Goal: Entertainment & Leisure: Consume media (video, audio)

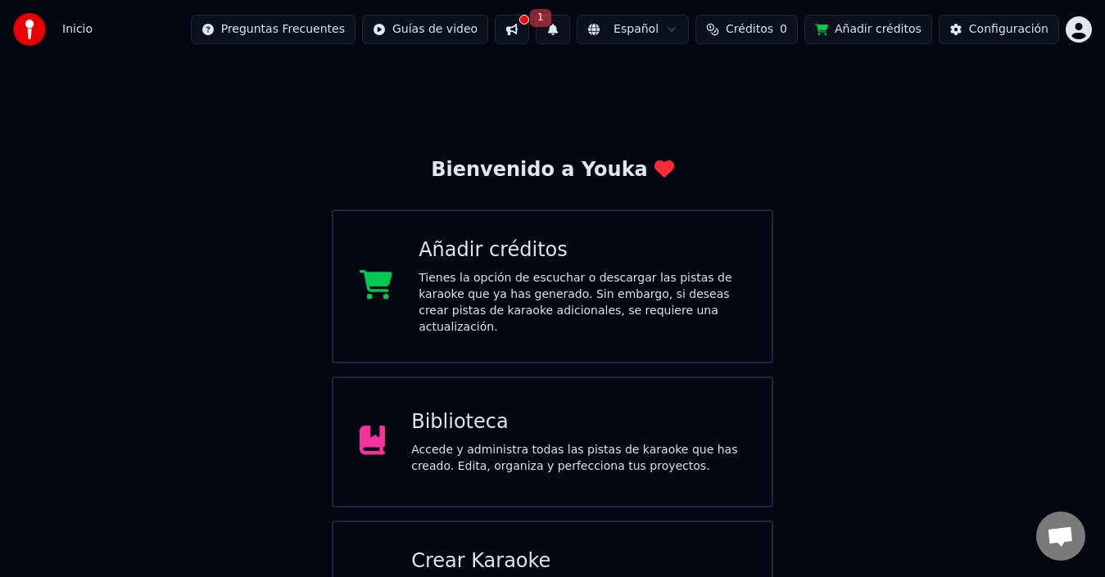
click at [537, 421] on div "Biblioteca Accede y administra todas las pistas de karaoke que has creado. Edit…" at bounding box center [578, 443] width 334 height 66
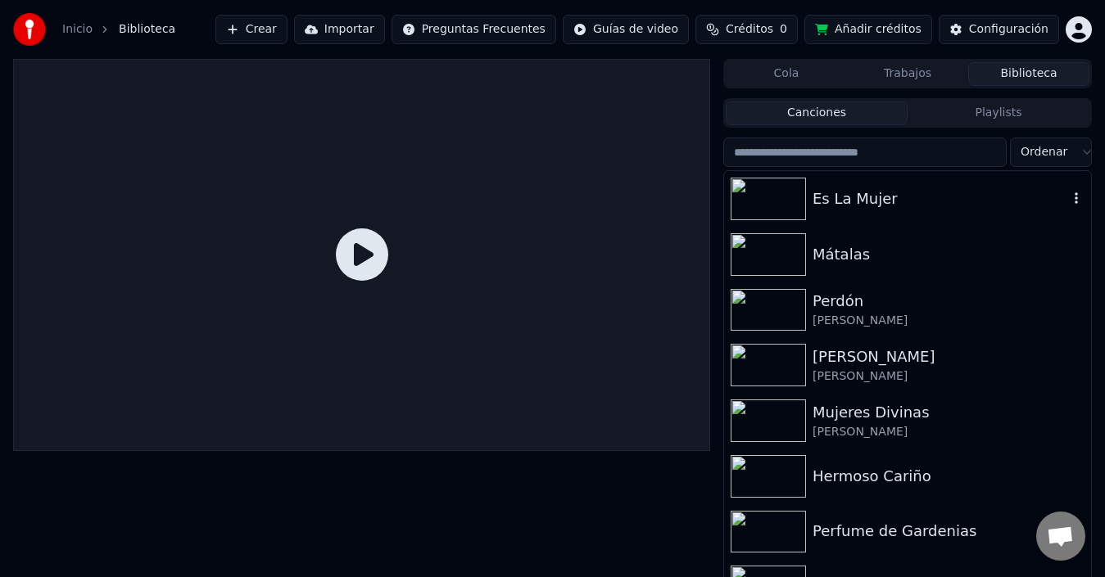
click at [818, 195] on div "Es La Mujer" at bounding box center [941, 199] width 256 height 23
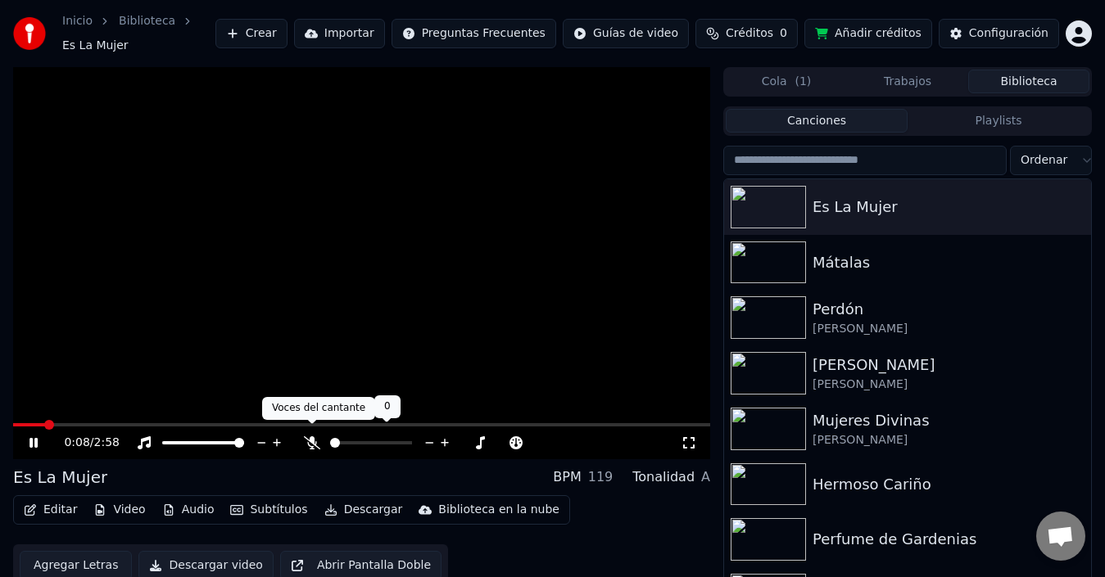
click at [306, 439] on icon at bounding box center [312, 443] width 16 height 13
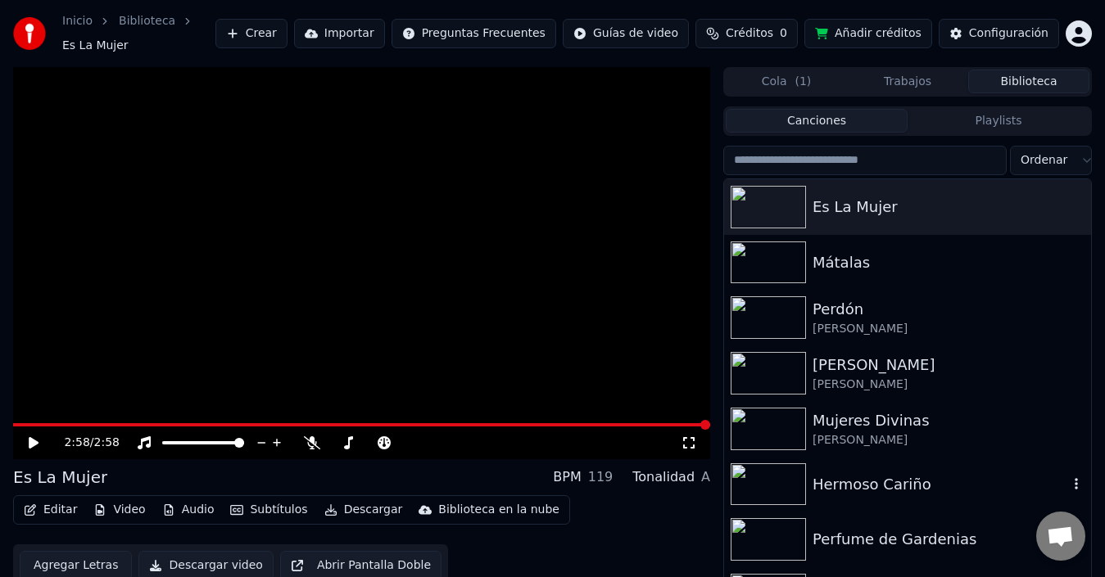
click at [793, 464] on img at bounding box center [768, 485] width 75 height 43
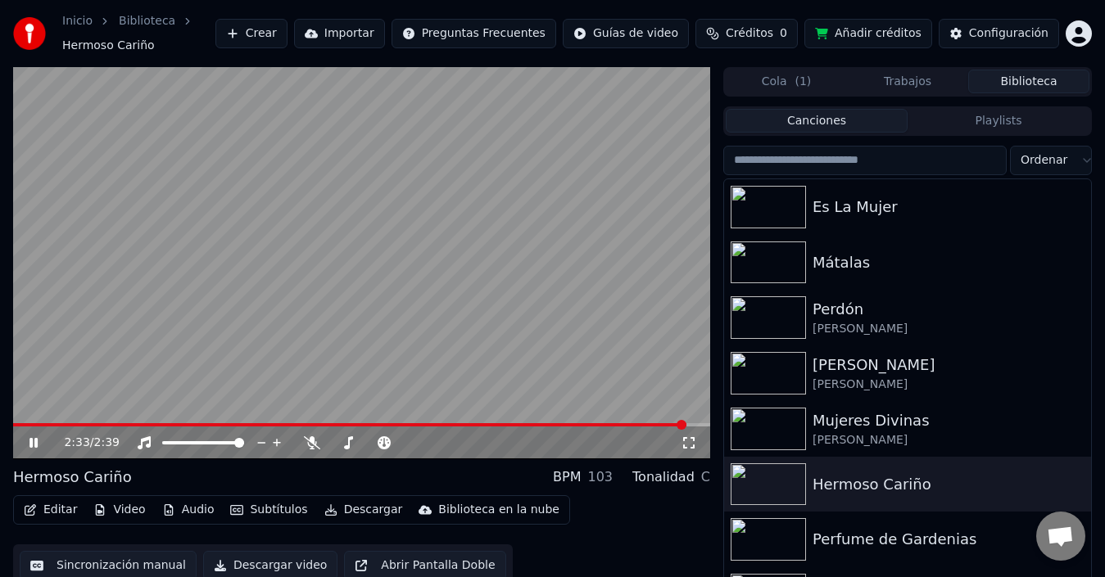
click at [29, 442] on icon at bounding box center [45, 443] width 38 height 13
